Goal: Task Accomplishment & Management: Use online tool/utility

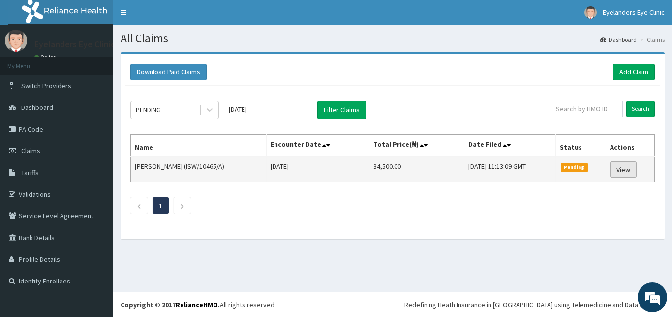
click at [632, 169] on link "View" at bounding box center [623, 169] width 27 height 17
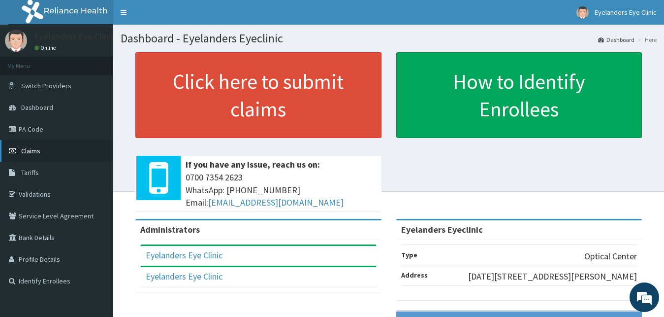
click at [54, 153] on link "Claims" at bounding box center [56, 151] width 113 height 22
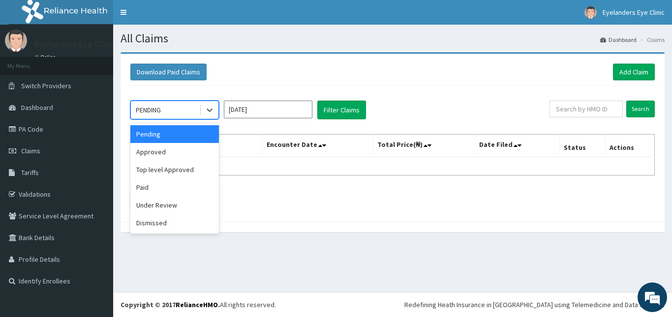
click at [166, 156] on div "Approved" at bounding box center [174, 152] width 89 height 18
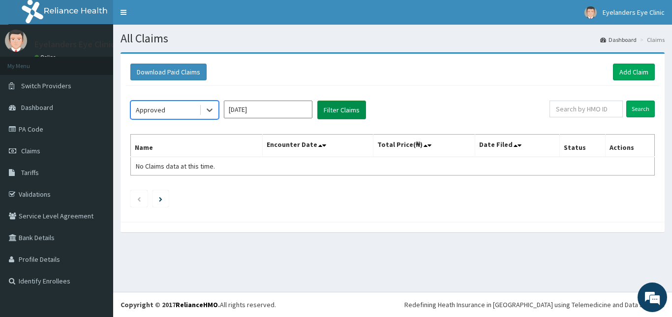
click at [351, 110] on button "Filter Claims" at bounding box center [342, 109] width 49 height 19
click at [342, 104] on button "Filter Claims" at bounding box center [342, 109] width 49 height 19
click at [344, 109] on button "Filter Claims" at bounding box center [342, 109] width 49 height 19
click at [344, 110] on button "Filter Claims" at bounding box center [342, 109] width 49 height 19
click at [342, 113] on button "Filter Claims" at bounding box center [342, 109] width 49 height 19
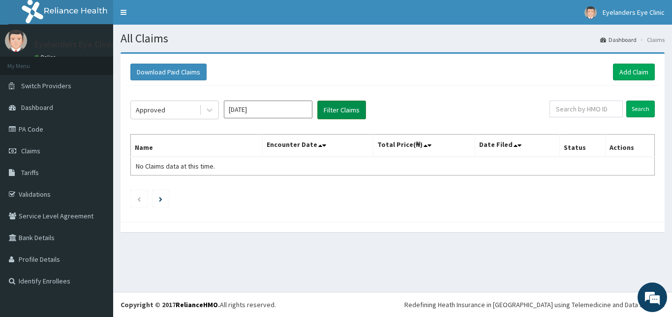
click at [341, 104] on button "Filter Claims" at bounding box center [342, 109] width 49 height 19
click at [343, 117] on button "Filter Claims" at bounding box center [342, 109] width 49 height 19
click at [135, 199] on li at bounding box center [138, 198] width 17 height 17
click at [44, 158] on link "Claims" at bounding box center [56, 151] width 113 height 22
click at [23, 141] on link "Claims" at bounding box center [56, 151] width 113 height 22
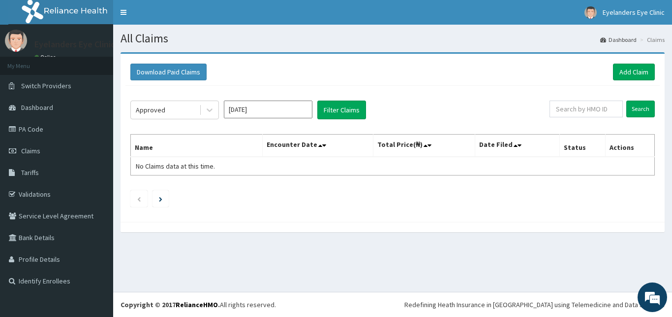
click at [352, 112] on button "Filter Claims" at bounding box center [342, 109] width 49 height 19
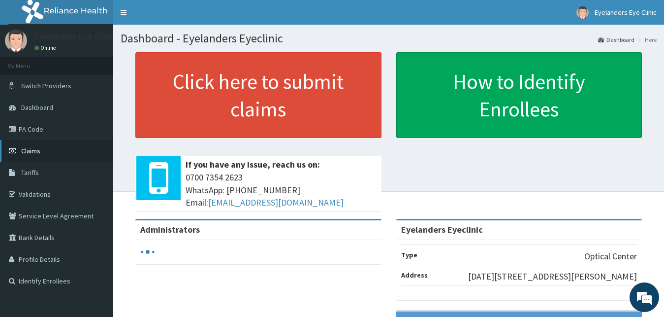
click at [23, 151] on span "Claims" at bounding box center [30, 150] width 19 height 9
click at [42, 151] on link "Claims" at bounding box center [56, 151] width 113 height 22
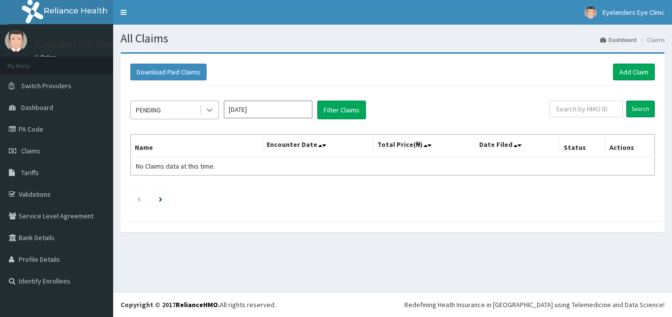
click at [205, 111] on icon at bounding box center [210, 110] width 10 height 10
click at [282, 179] on div "PENDING [DATE] Filter Claims Search Name Encounter Date Total Price(₦) Date Fil…" at bounding box center [393, 151] width 535 height 131
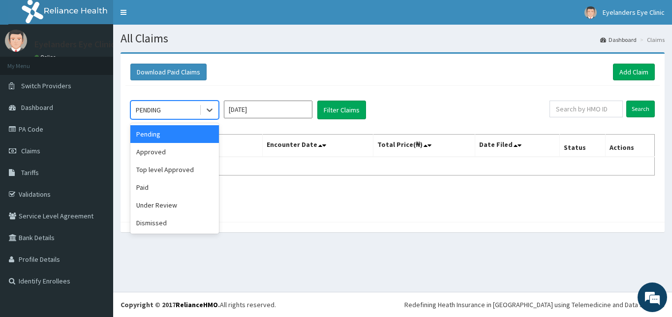
click at [168, 114] on div "PENDING" at bounding box center [165, 110] width 68 height 16
click at [158, 153] on div "Approved" at bounding box center [174, 152] width 89 height 18
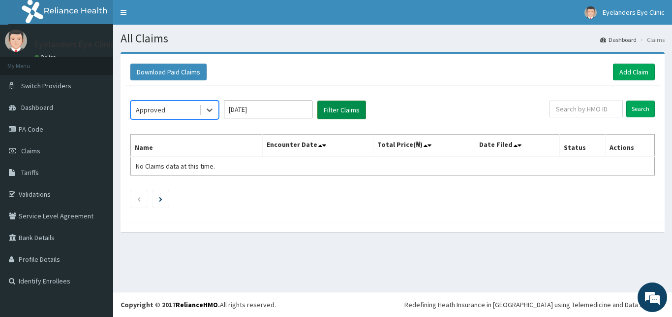
click at [338, 114] on button "Filter Claims" at bounding box center [342, 109] width 49 height 19
